Goal: Check status: Check status

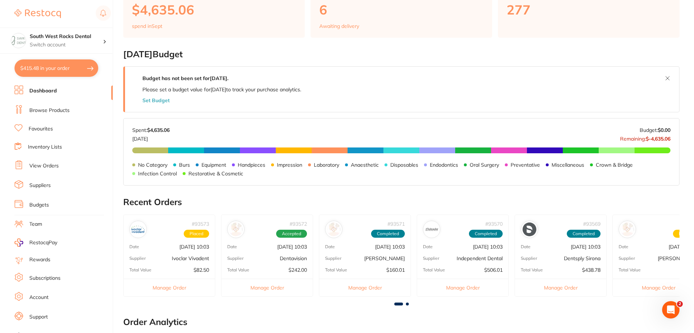
click at [660, 260] on div "Supplier [PERSON_NAME]" at bounding box center [658, 258] width 91 height 6
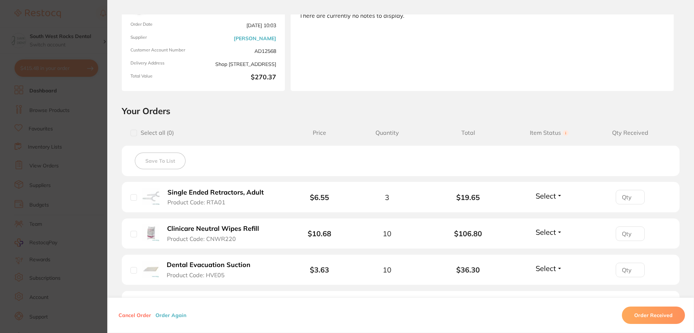
scroll to position [145, 0]
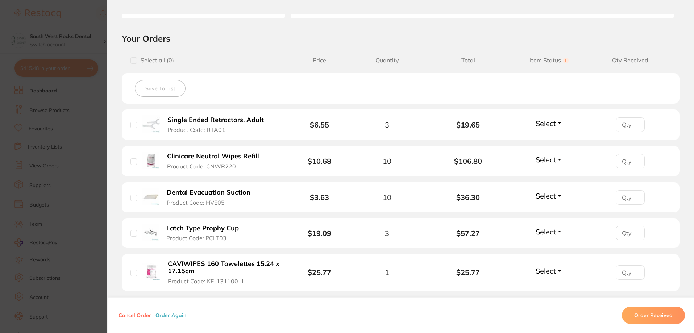
click at [559, 121] on button "Select" at bounding box center [548, 123] width 31 height 9
click at [546, 139] on span "Received" at bounding box center [549, 138] width 18 height 5
click at [555, 160] on button "Select" at bounding box center [548, 159] width 31 height 9
click at [551, 177] on span "Received" at bounding box center [549, 174] width 18 height 5
click at [553, 194] on span "Select" at bounding box center [545, 195] width 20 height 9
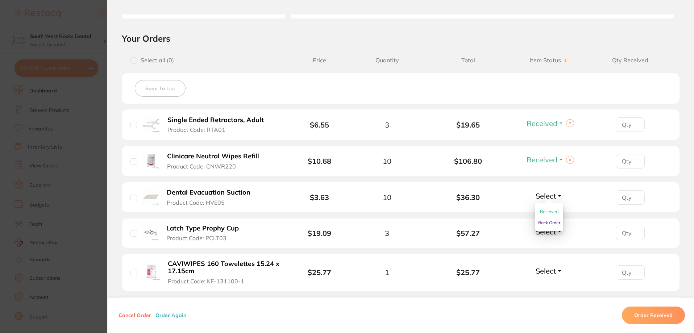
click at [550, 212] on span "Received" at bounding box center [549, 211] width 18 height 5
click at [548, 234] on span "Select" at bounding box center [545, 231] width 20 height 9
click at [552, 245] on span "Received" at bounding box center [549, 247] width 18 height 5
click at [550, 273] on span "Select" at bounding box center [545, 270] width 20 height 9
click at [550, 285] on span "Received" at bounding box center [549, 286] width 18 height 5
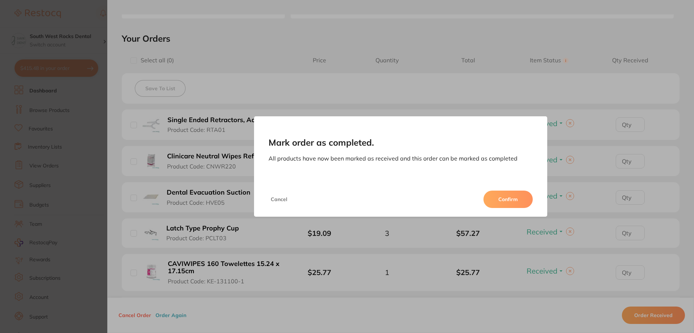
click at [514, 195] on button "Confirm" at bounding box center [507, 199] width 49 height 17
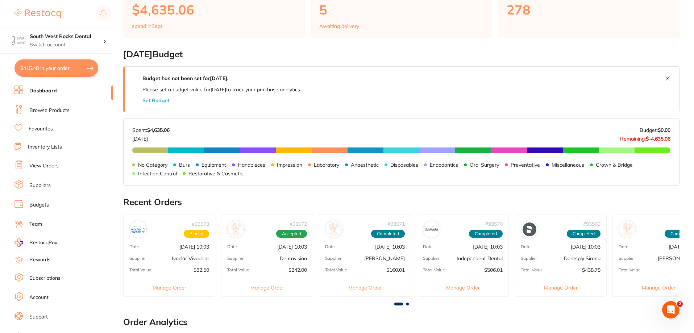
scroll to position [0, 0]
click at [408, 304] on span at bounding box center [407, 303] width 3 height 3
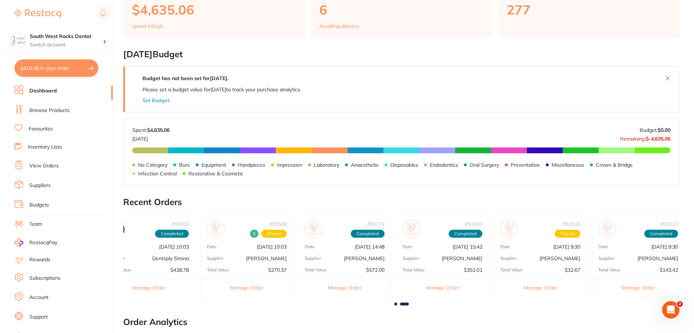
scroll to position [0, 416]
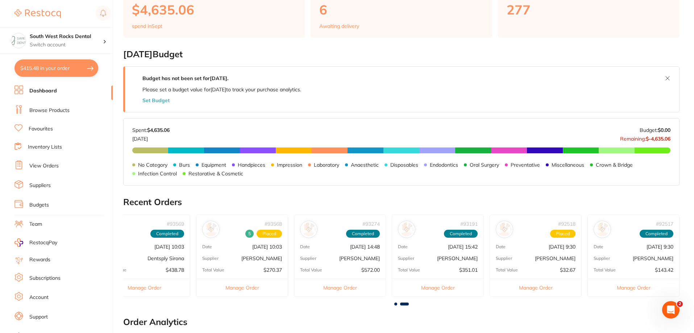
click at [362, 264] on div "# 93274 Completed Date [DATE] 14:48 Supplier [PERSON_NAME] Total Value $572.00 …" at bounding box center [340, 255] width 92 height 82
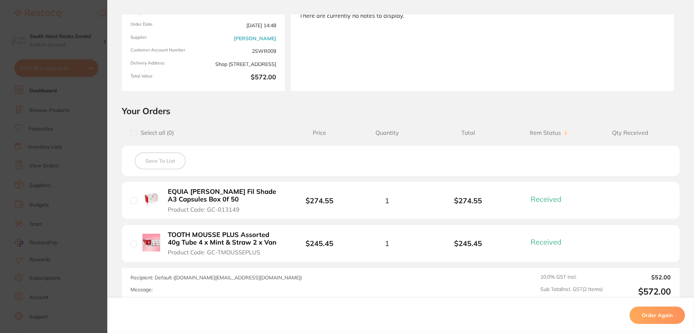
scroll to position [0, 0]
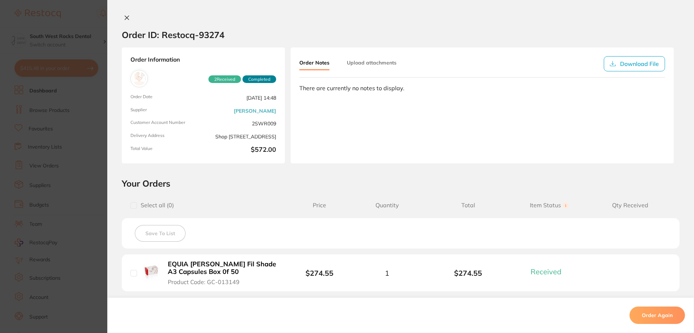
click at [124, 17] on icon at bounding box center [127, 18] width 6 height 6
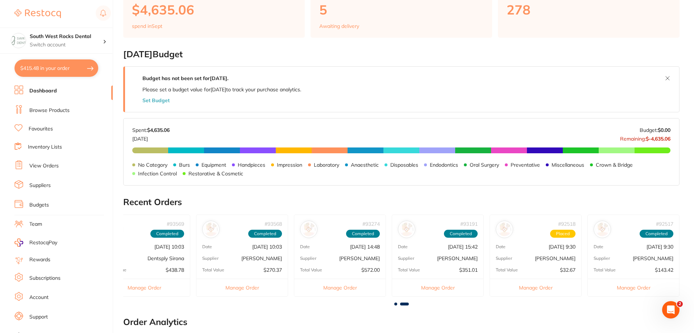
click at [396, 304] on span at bounding box center [395, 303] width 3 height 3
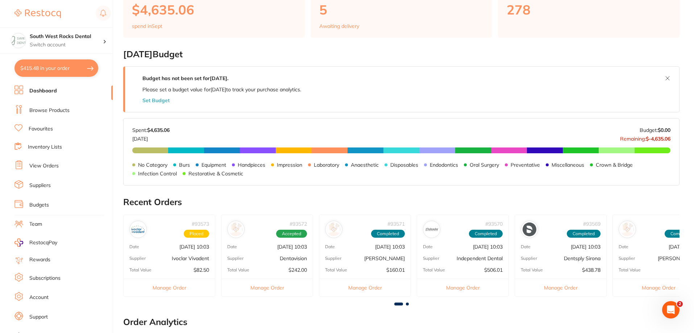
click at [370, 257] on p "[PERSON_NAME]" at bounding box center [384, 258] width 41 height 6
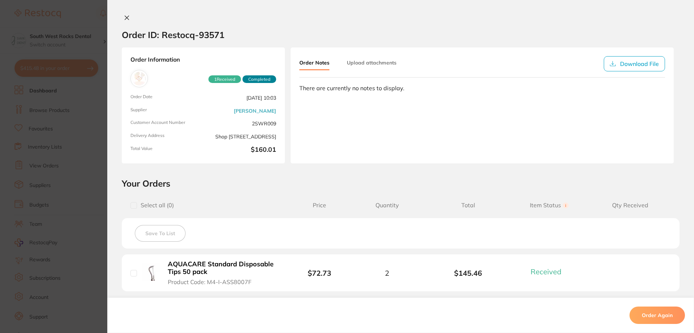
click at [126, 19] on icon at bounding box center [127, 18] width 6 height 6
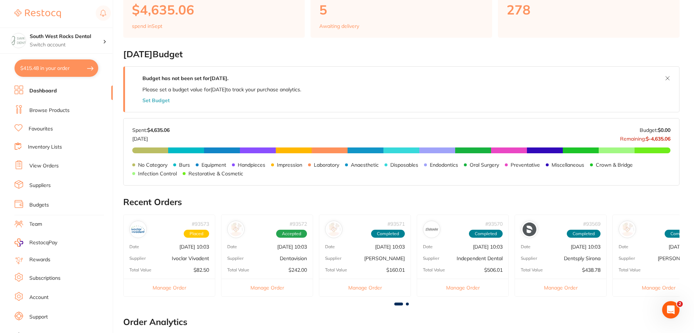
click at [408, 304] on span at bounding box center [407, 303] width 3 height 3
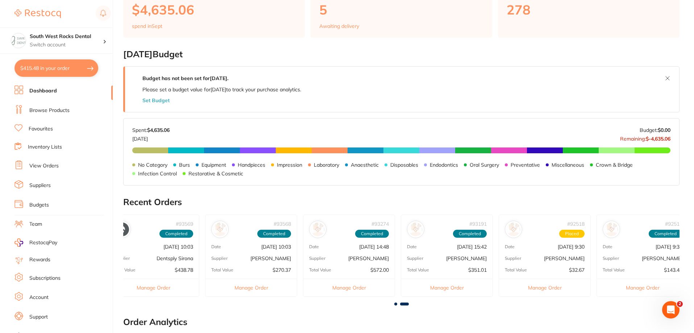
scroll to position [0, 416]
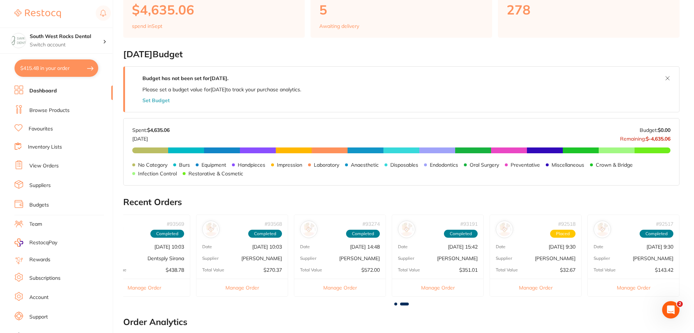
click at [442, 259] on p "[PERSON_NAME]" at bounding box center [457, 258] width 41 height 6
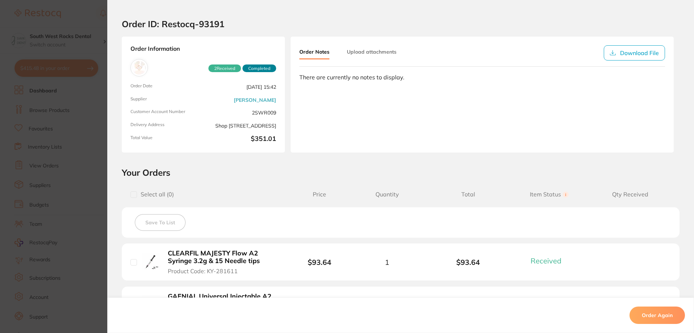
scroll to position [0, 0]
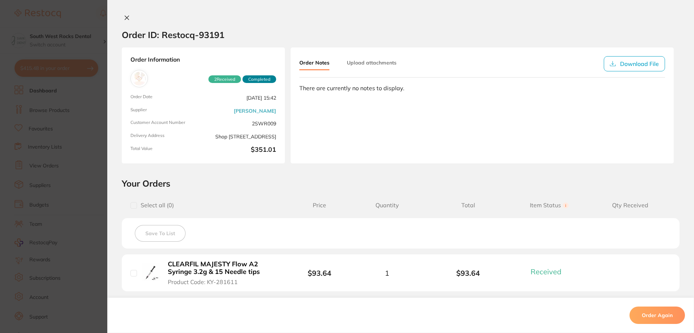
click at [126, 19] on icon at bounding box center [127, 18] width 6 height 6
